Goal: Information Seeking & Learning: Learn about a topic

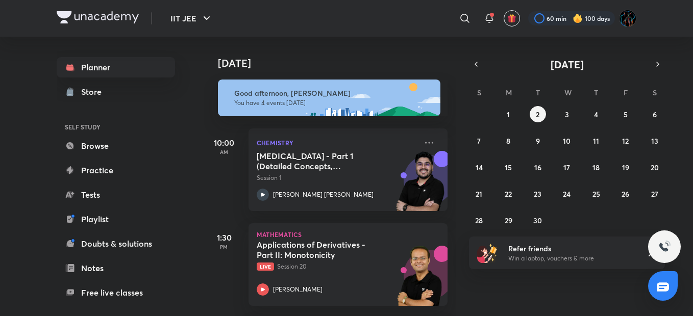
click at [83, 11] on img at bounding box center [98, 17] width 82 height 12
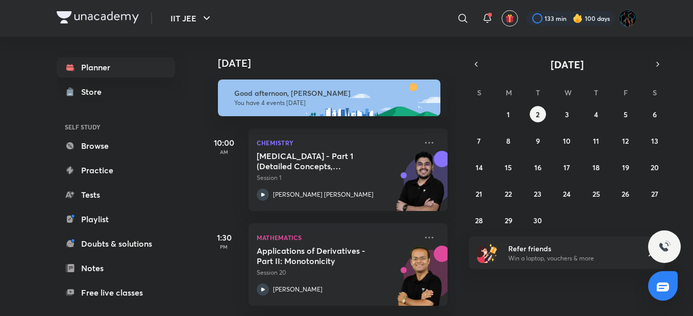
click at [551, 26] on div "133 min 100 days" at bounding box center [577, 18] width 118 height 17
click at [551, 15] on div at bounding box center [570, 18] width 89 height 14
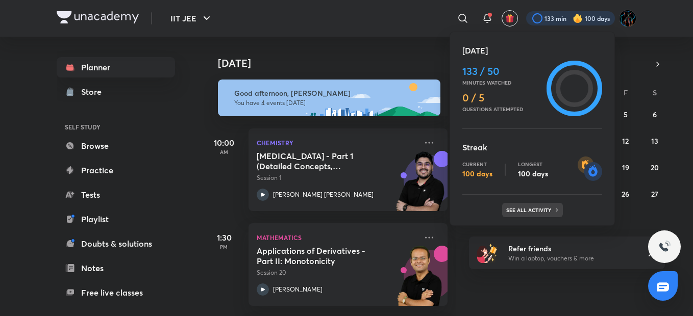
click at [539, 214] on div "See all activity" at bounding box center [532, 210] width 61 height 14
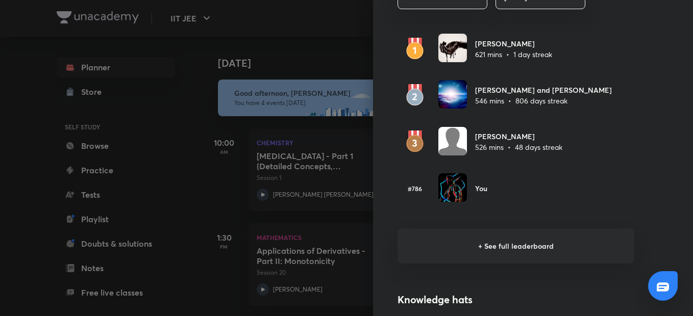
scroll to position [625, 0]
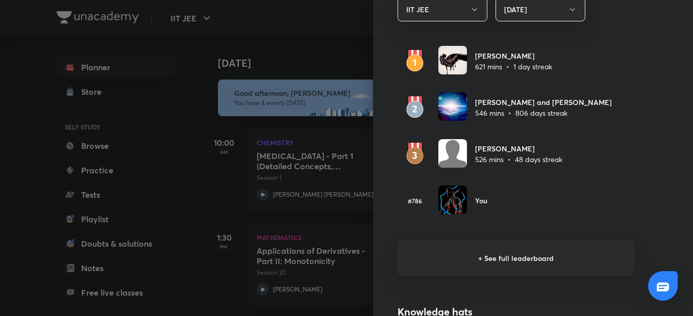
click at [519, 249] on h6 "+ See full leaderboard" at bounding box center [516, 258] width 237 height 35
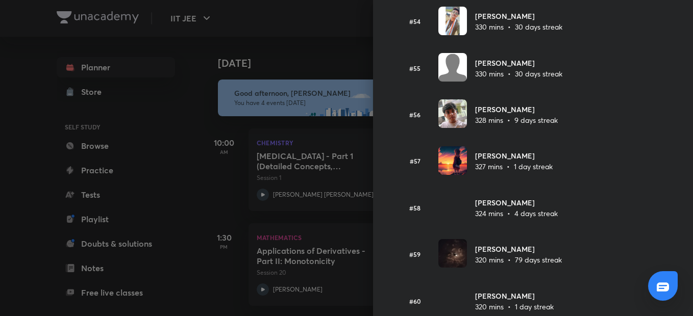
scroll to position [2608, 0]
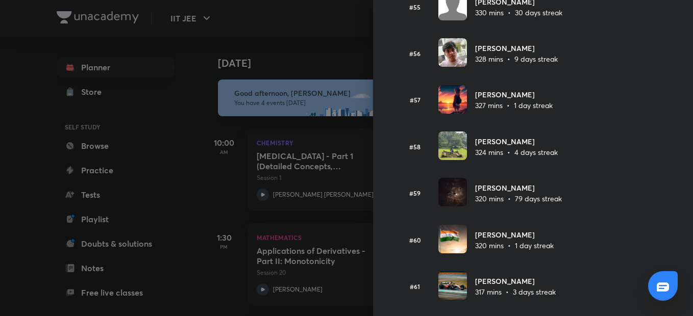
click at [344, 94] on div at bounding box center [346, 158] width 693 height 316
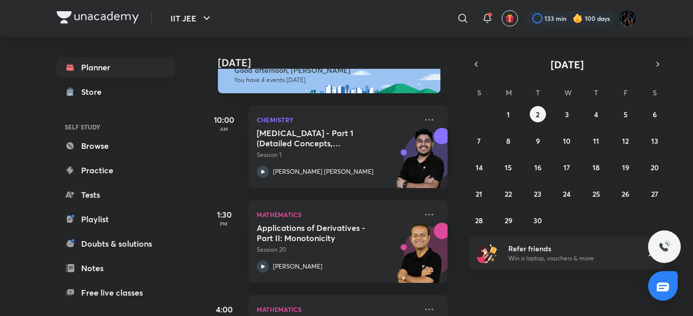
scroll to position [0, 0]
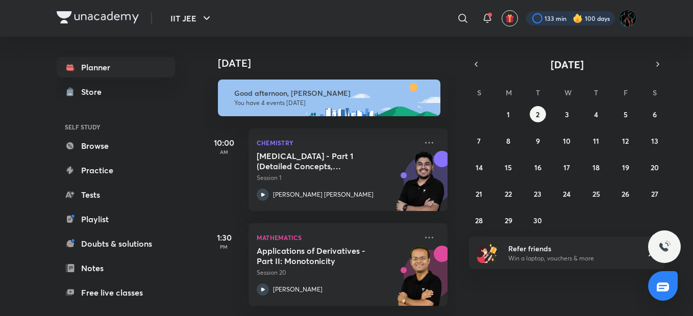
click at [565, 15] on div at bounding box center [570, 18] width 89 height 14
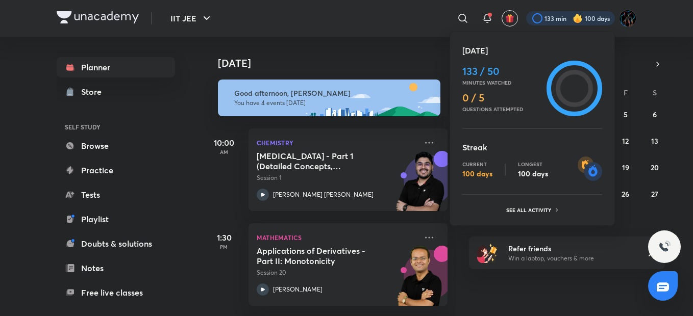
click at [370, 39] on div at bounding box center [346, 158] width 693 height 316
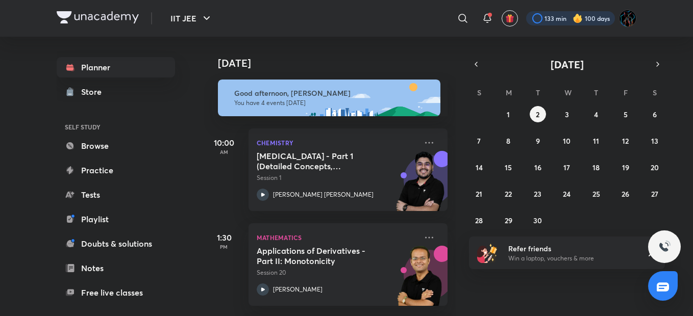
click at [562, 19] on div at bounding box center [570, 18] width 89 height 14
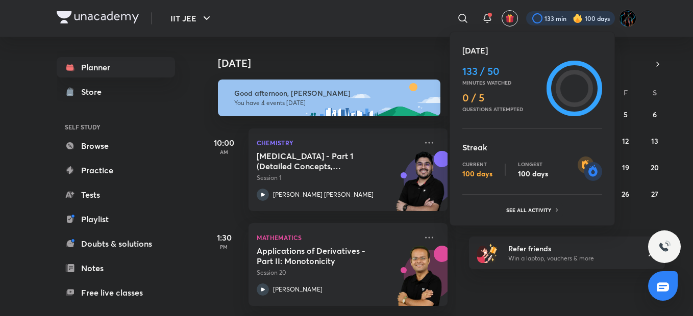
click at [369, 35] on div at bounding box center [346, 158] width 693 height 316
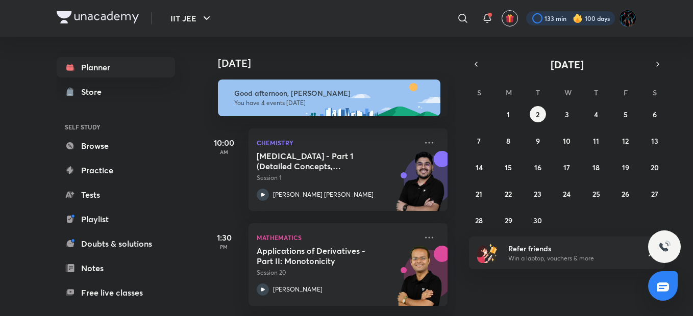
click at [597, 24] on div at bounding box center [570, 18] width 89 height 14
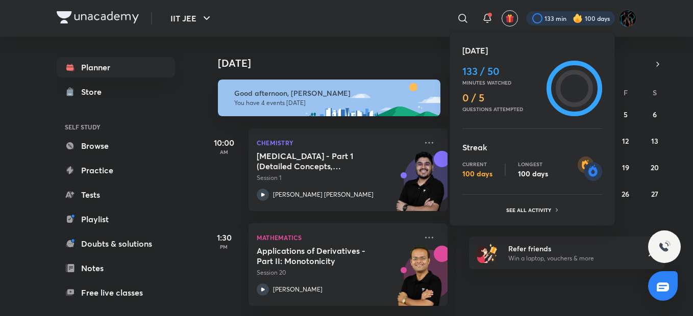
click at [638, 18] on div at bounding box center [346, 158] width 693 height 316
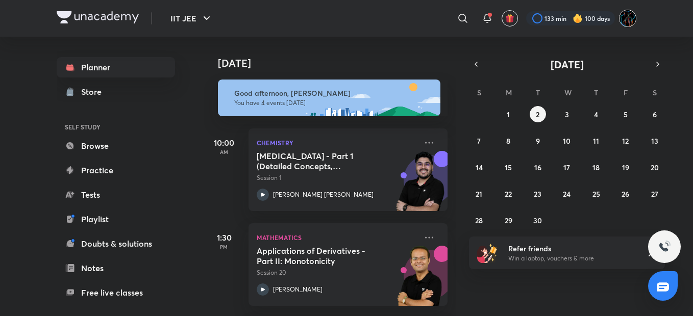
click at [625, 17] on img at bounding box center [627, 18] width 17 height 17
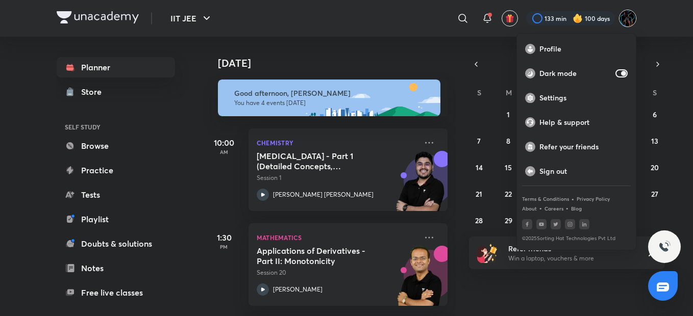
click at [376, 15] on div at bounding box center [346, 158] width 693 height 316
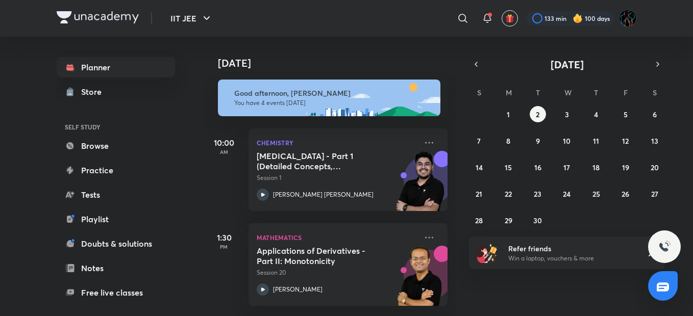
click at [347, 17] on div "​" at bounding box center [379, 18] width 188 height 25
click at [449, 145] on div "Today Good afternoon, Umang You have 4 events today 10:00 AM Chemistry Hydrocar…" at bounding box center [330, 177] width 252 height 280
drag, startPoint x: 447, startPoint y: 102, endPoint x: 450, endPoint y: 107, distance: 6.0
click at [450, 107] on div "Today Good afternoon, Umang You have 4 events today 10:00 AM Chemistry Hydrocar…" at bounding box center [330, 177] width 252 height 280
click at [549, 13] on div at bounding box center [570, 18] width 89 height 14
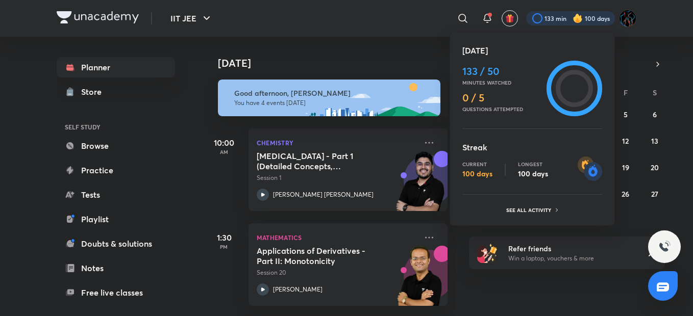
click at [414, 36] on div at bounding box center [346, 158] width 693 height 316
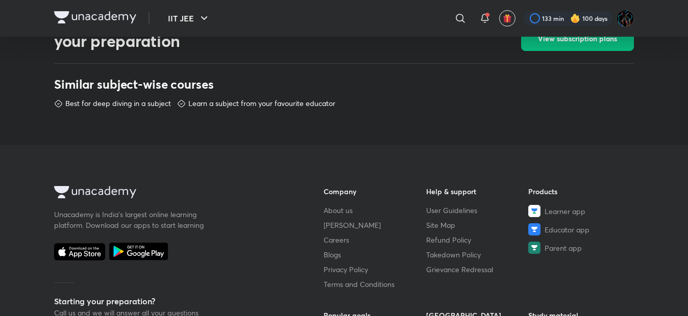
scroll to position [510, 0]
